Goal: Find specific page/section

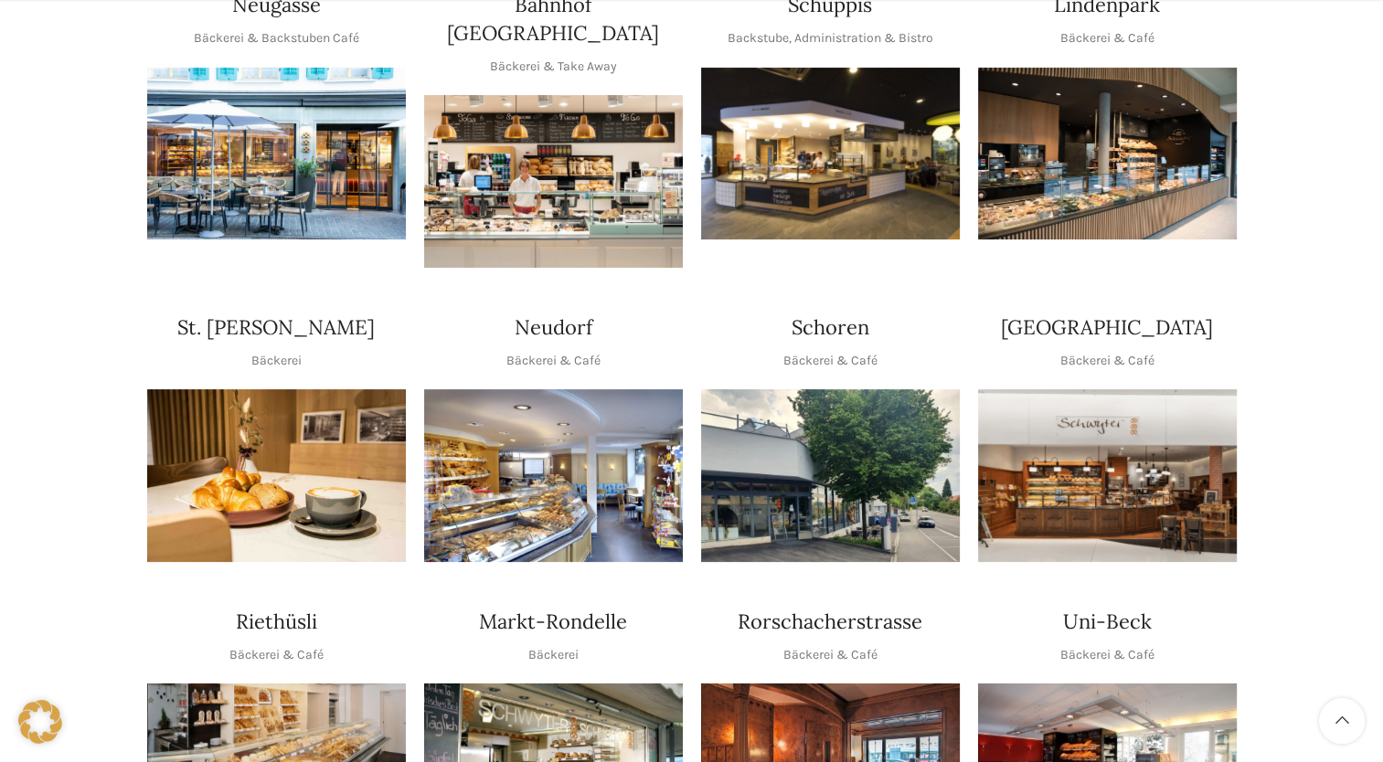
scroll to position [731, 0]
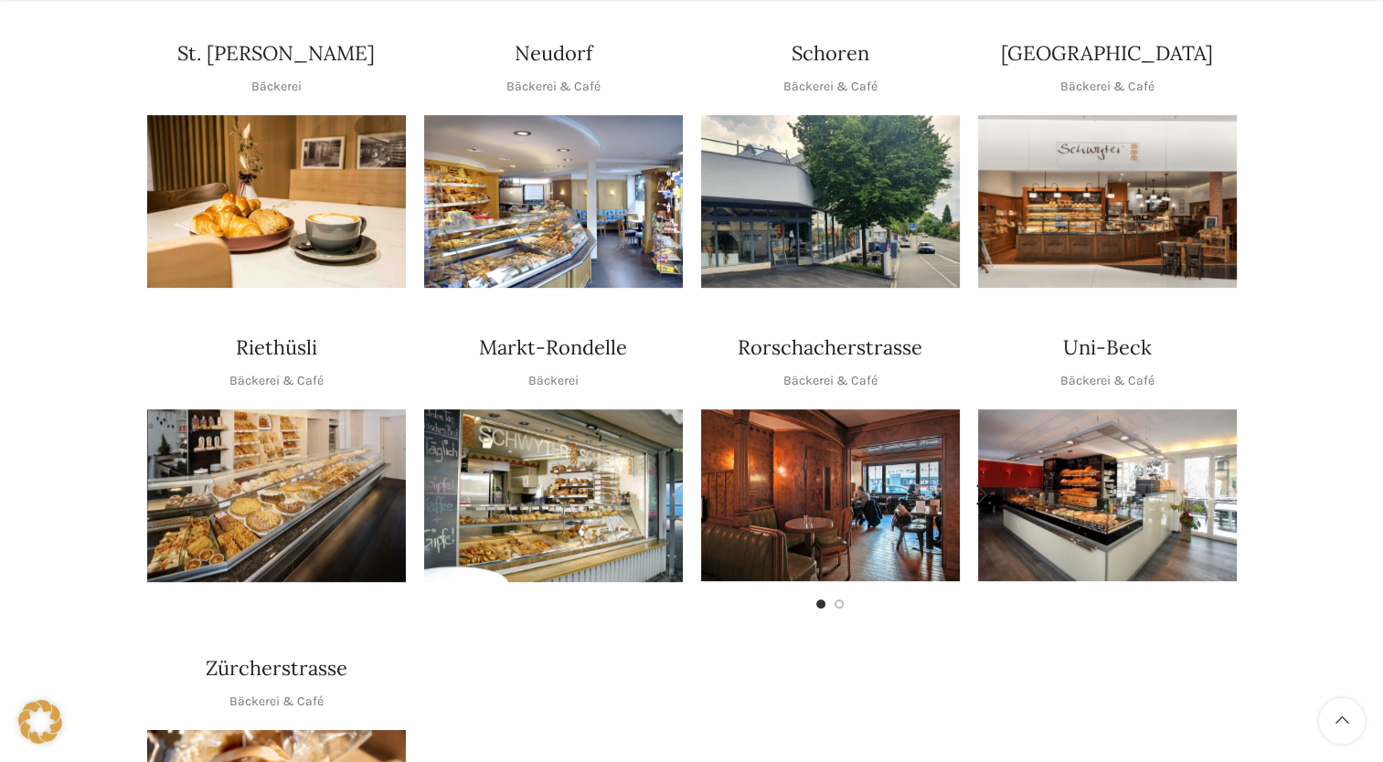
click at [847, 481] on img "1 / 2" at bounding box center [830, 495] width 259 height 172
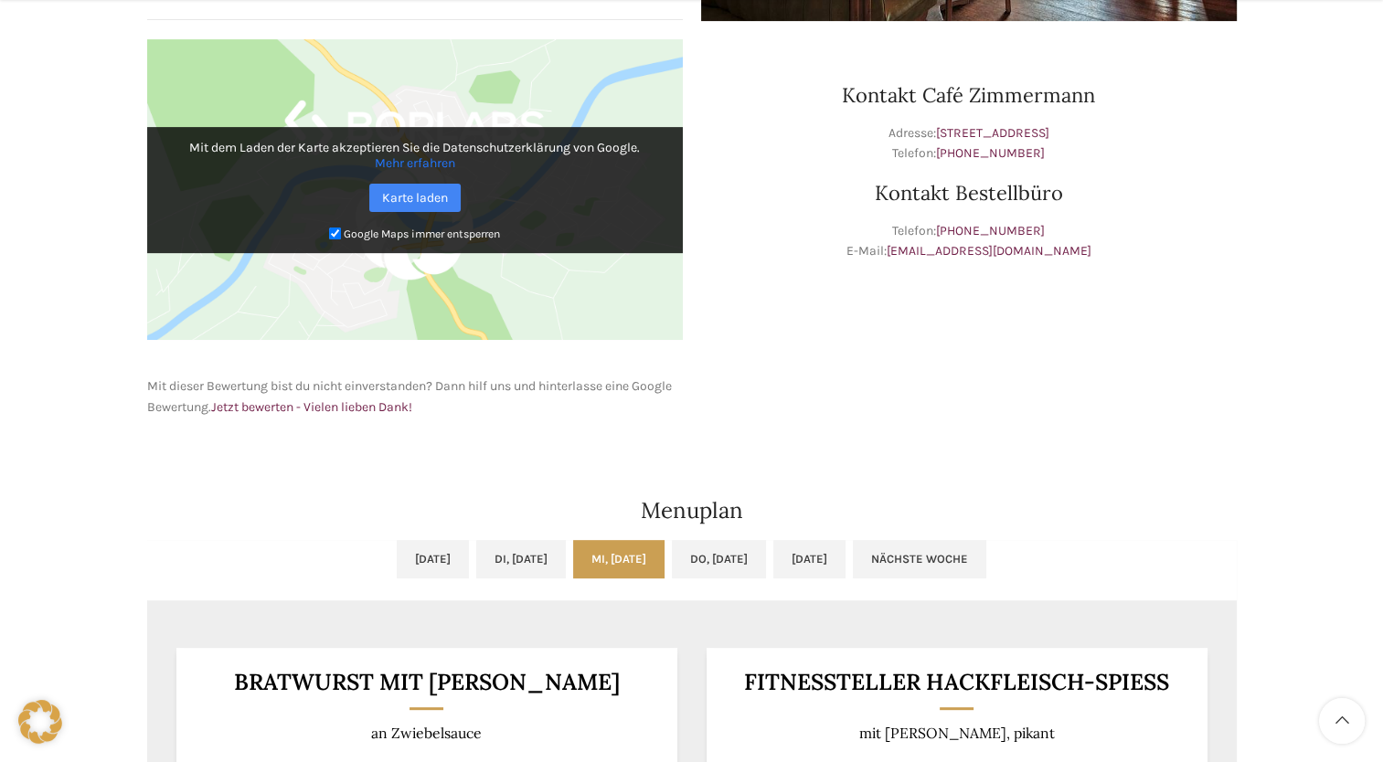
scroll to position [822, 0]
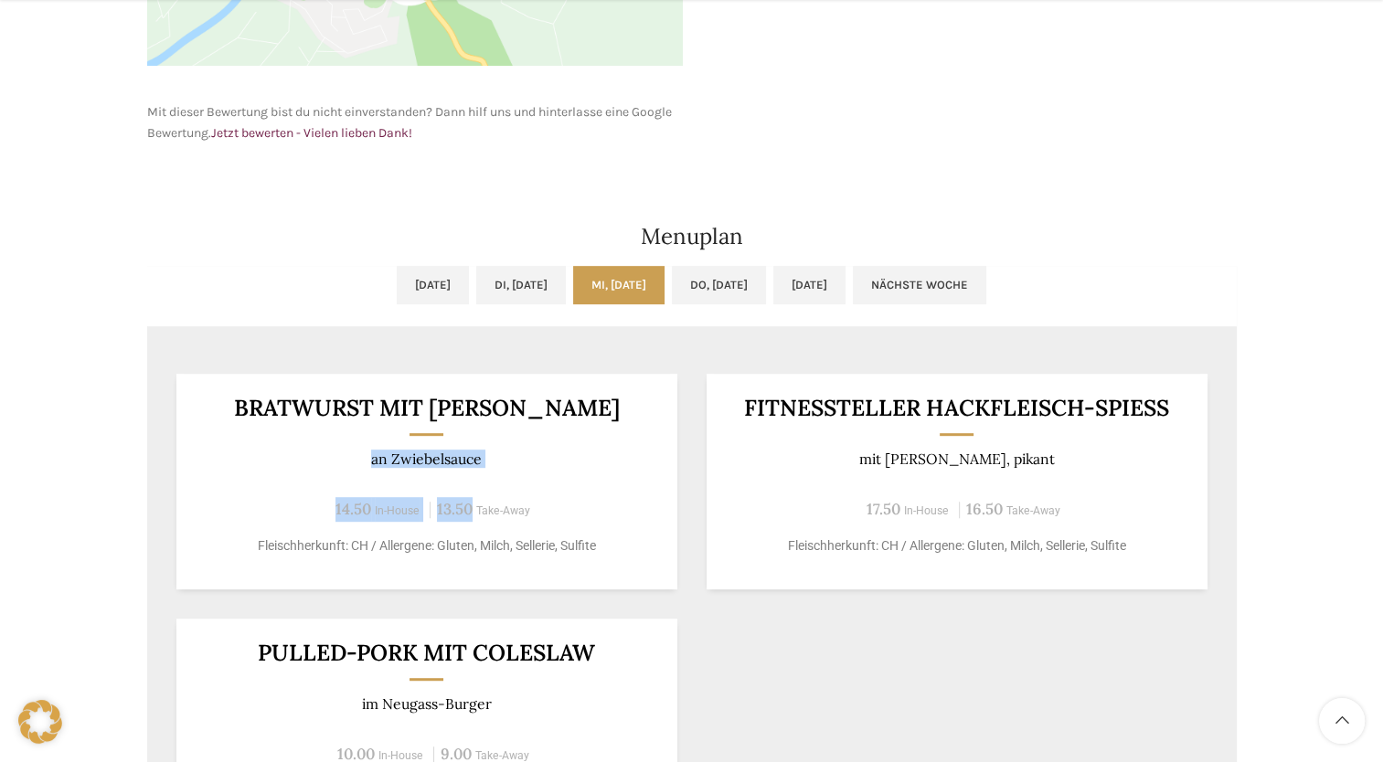
drag, startPoint x: 366, startPoint y: 451, endPoint x: 468, endPoint y: 469, distance: 102.9
click at [468, 469] on div "BRATWURST MIT [PERSON_NAME] an Zwiebelsauce 14.50 In-House 13.50 Take-Away Flei…" at bounding box center [426, 482] width 501 height 216
click at [77, 357] on div "Café [PERSON_NAME] Rorschacherstrasse Wochentag ÖFFNUNGSZEITEN [PERSON_NAME] 07…" at bounding box center [691, 128] width 1383 height 1564
